Goal: Complete application form: Complete application form

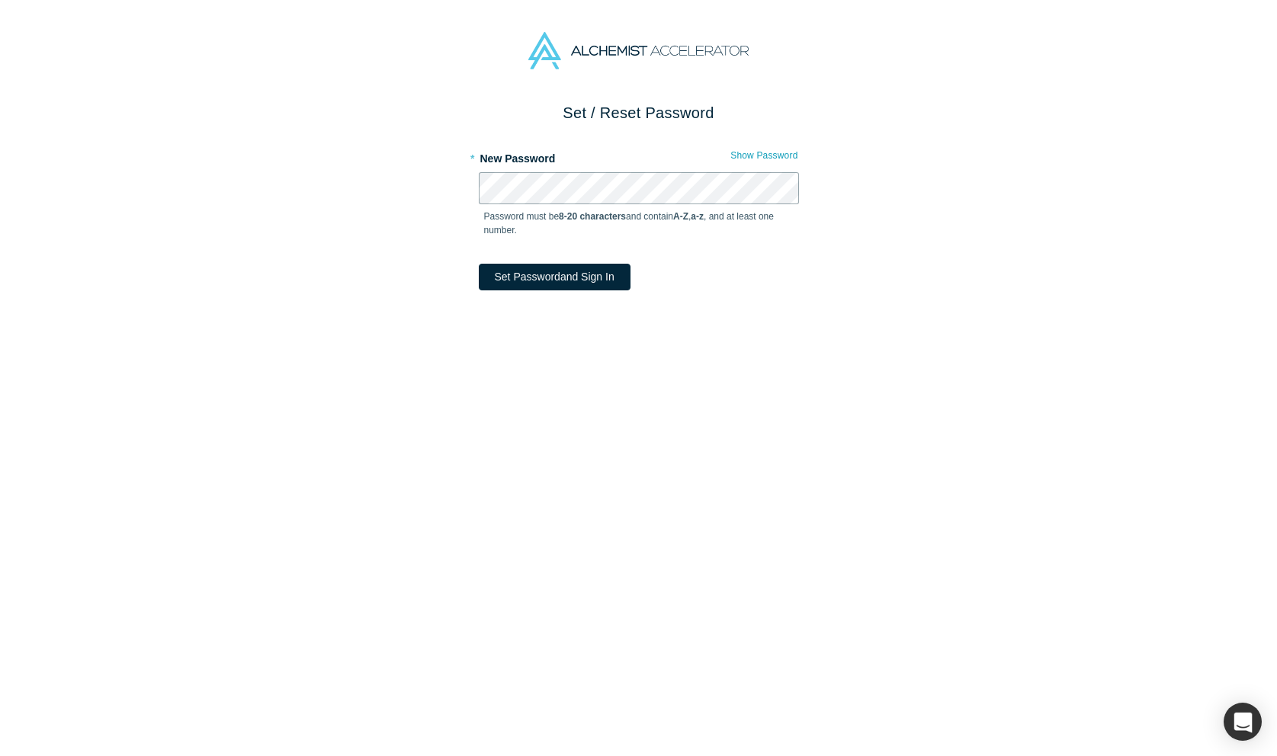
click at [479, 264] on button "Set Password and Sign In" at bounding box center [555, 277] width 152 height 27
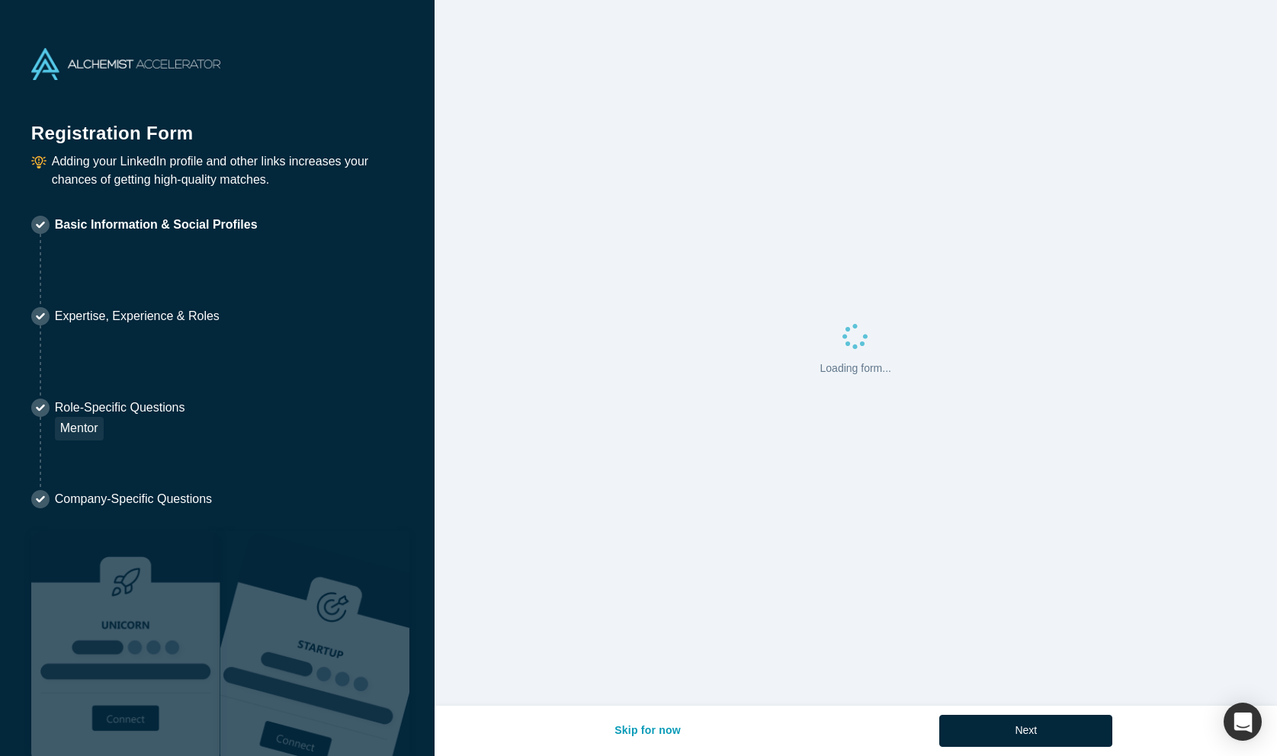
select select "US"
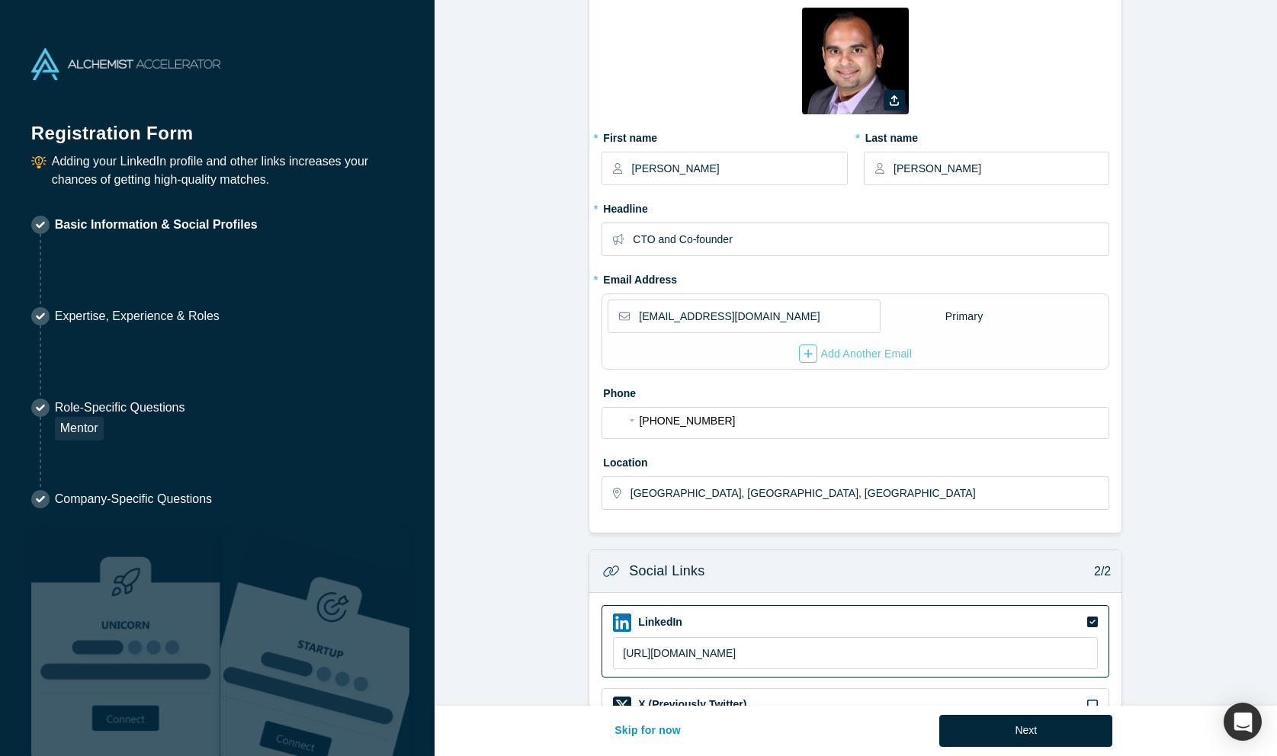
scroll to position [189, 0]
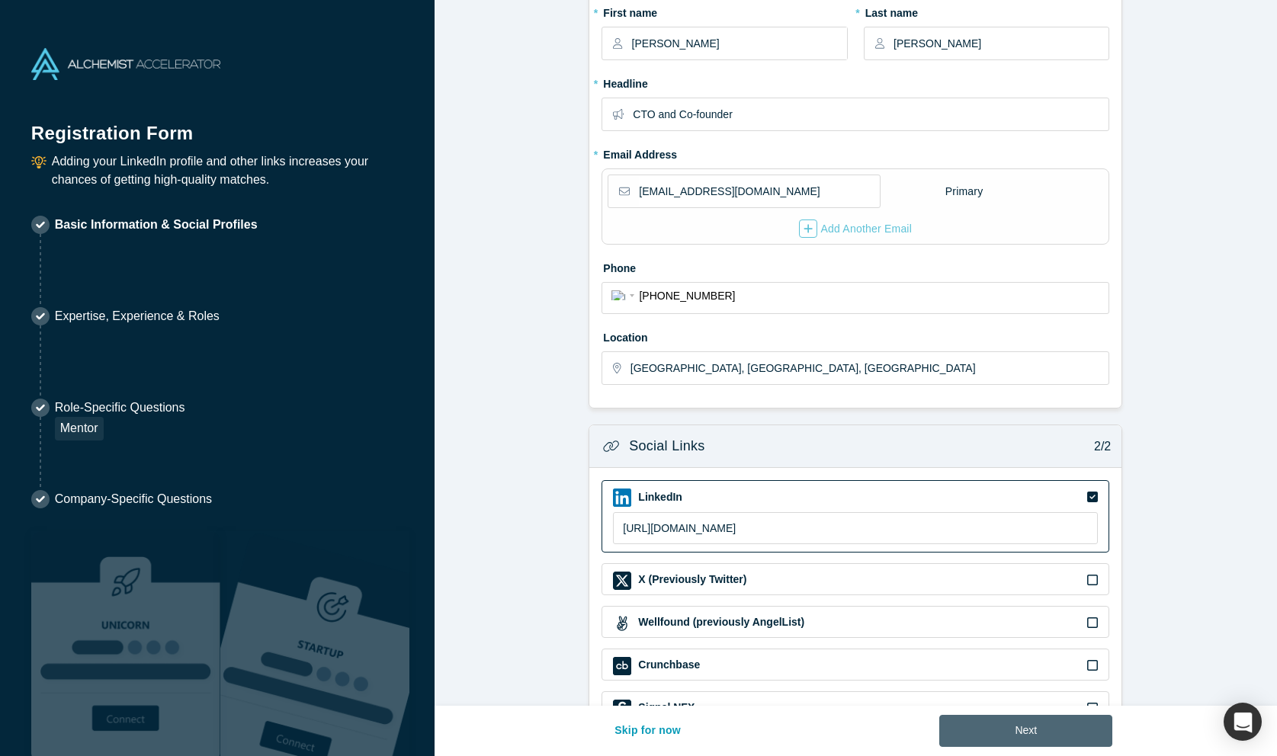
click at [1005, 724] on button "Next" at bounding box center [1025, 731] width 173 height 32
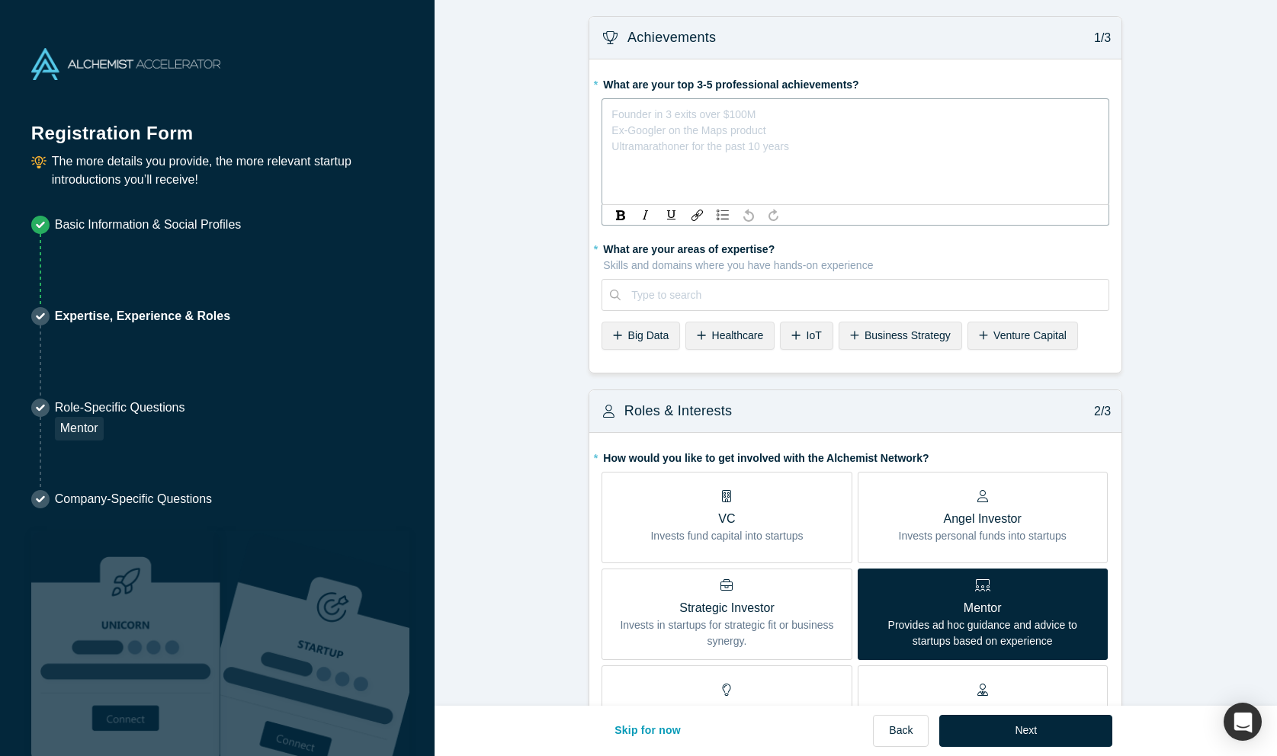
click at [664, 109] on div "rdw-editor" at bounding box center [855, 112] width 487 height 16
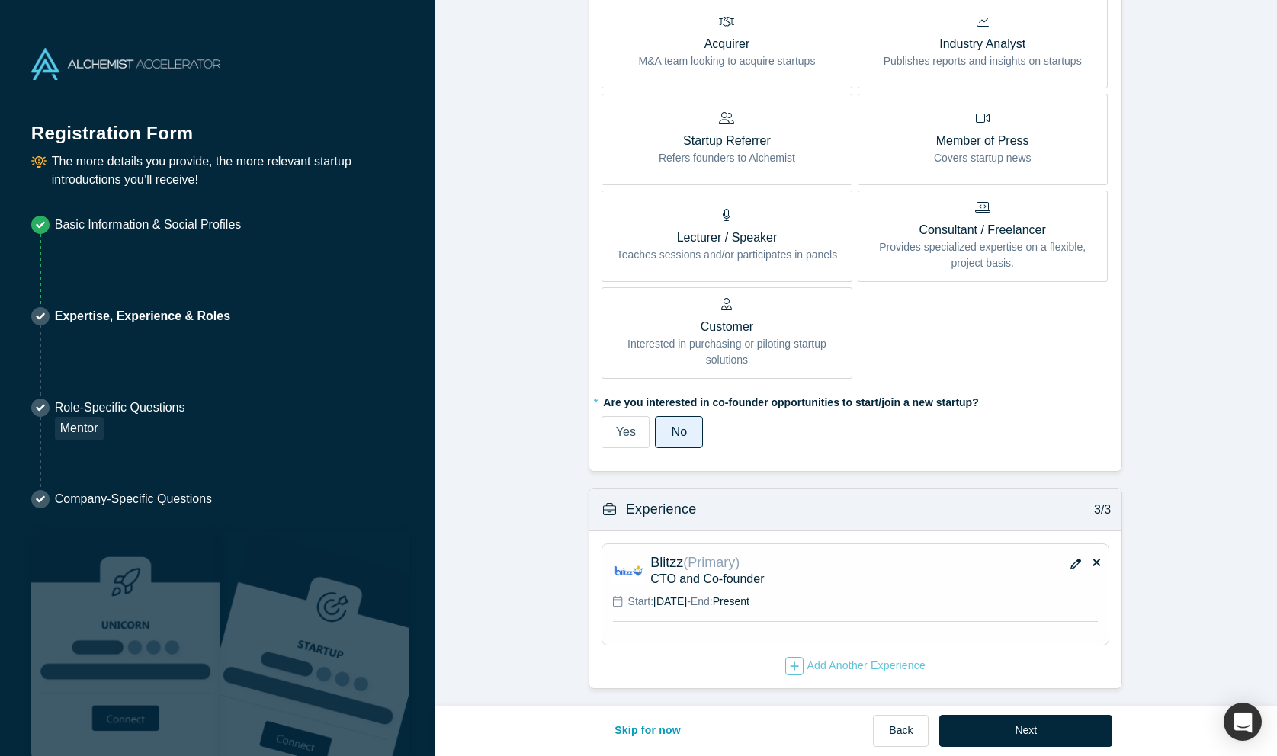
scroll to position [770, 0]
